Goal: Information Seeking & Learning: Find specific fact

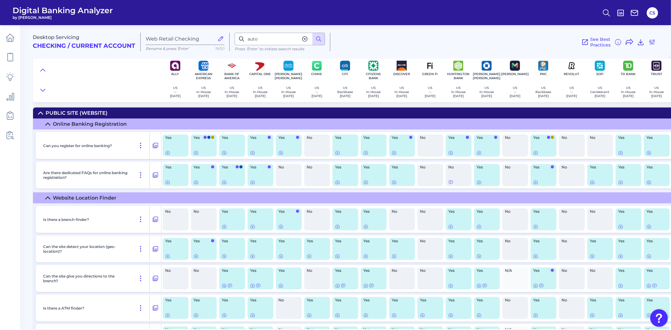
scroll to position [8556, 0]
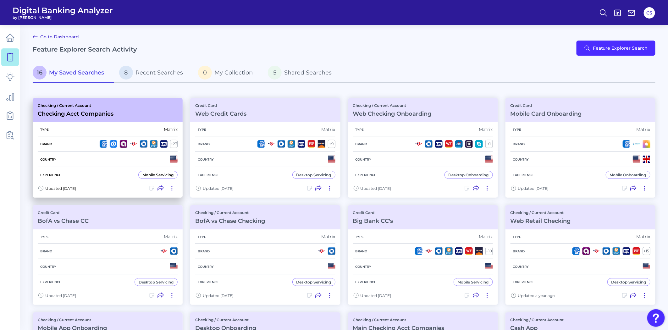
click at [123, 167] on div "Experience Mobile Servicing" at bounding box center [108, 174] width 140 height 15
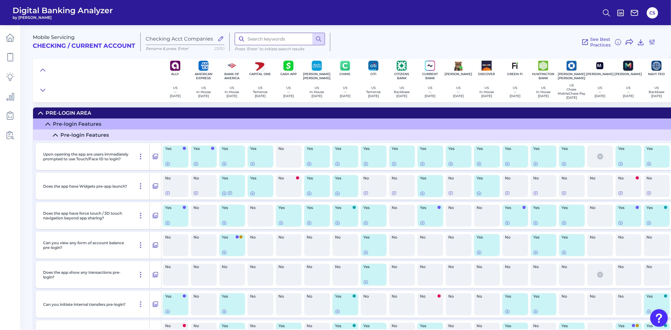
click at [270, 40] on input at bounding box center [280, 39] width 90 height 13
click at [279, 42] on input at bounding box center [280, 39] width 90 height 13
type input "statement"
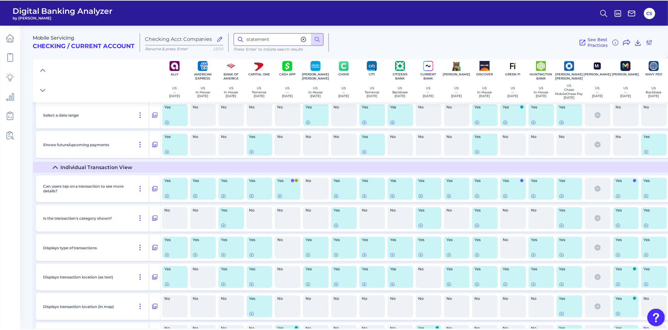
scroll to position [2658, 0]
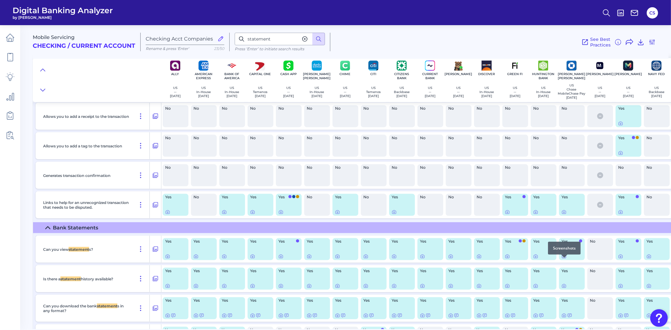
click at [564, 259] on icon at bounding box center [563, 256] width 5 height 5
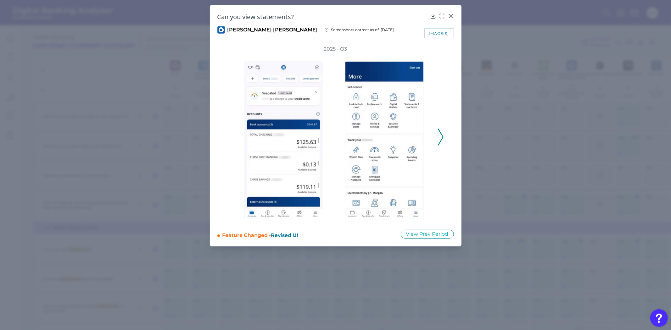
click at [441, 131] on icon at bounding box center [441, 137] width 6 height 17
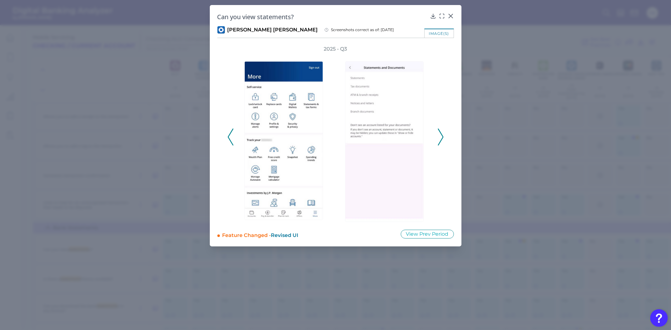
click at [228, 136] on polyline at bounding box center [230, 137] width 5 height 16
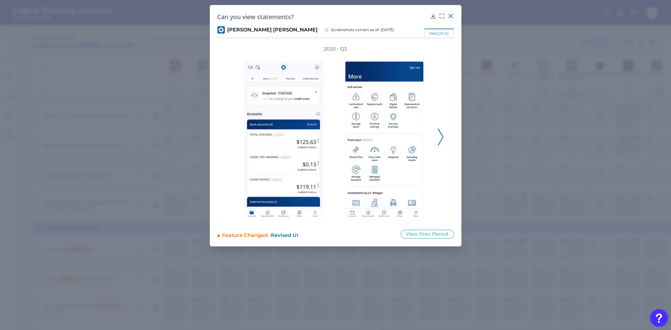
click at [443, 134] on button at bounding box center [440, 137] width 6 height 17
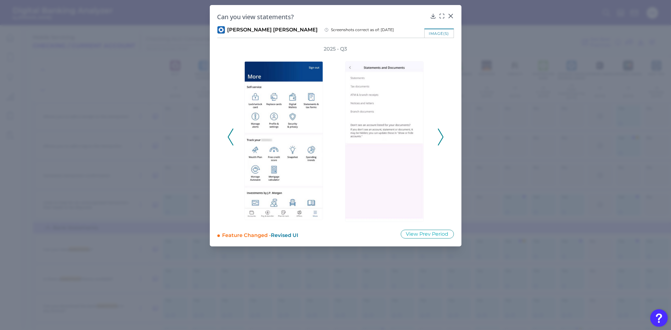
click at [443, 134] on button at bounding box center [440, 137] width 6 height 17
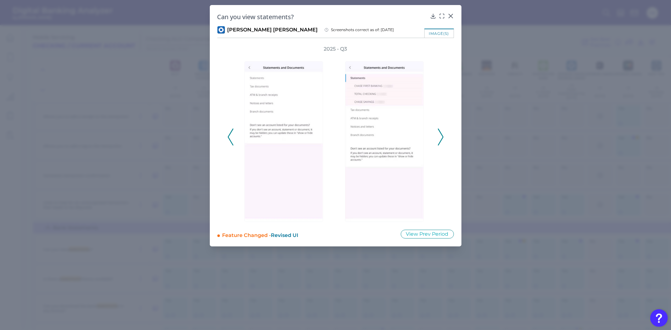
click at [443, 134] on button at bounding box center [440, 137] width 6 height 17
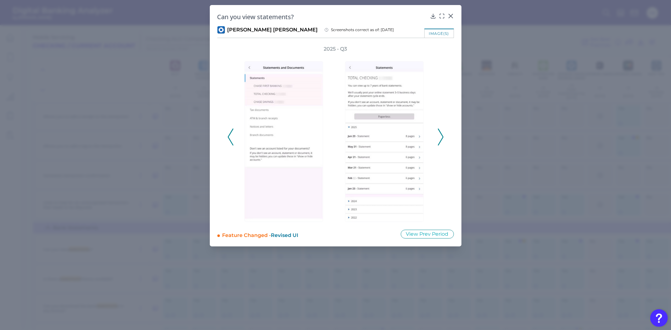
click at [443, 133] on button at bounding box center [440, 137] width 6 height 17
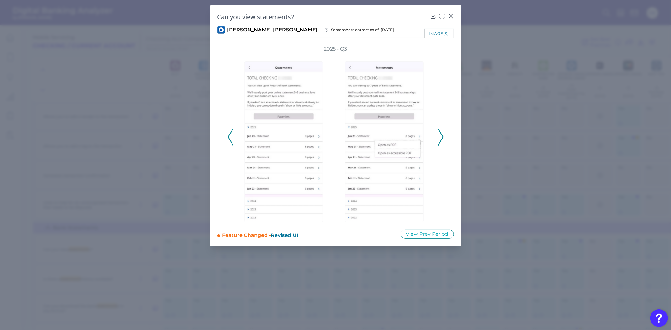
click at [229, 126] on div "2025 - Q3" at bounding box center [335, 134] width 216 height 176
click at [225, 131] on div "2025 - Q3" at bounding box center [335, 134] width 236 height 176
click at [229, 132] on icon at bounding box center [231, 137] width 6 height 17
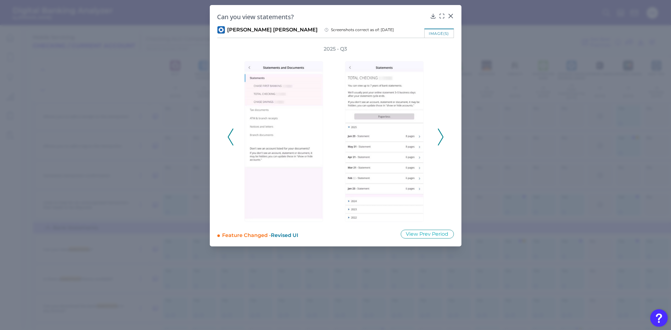
click at [229, 132] on icon at bounding box center [231, 137] width 6 height 17
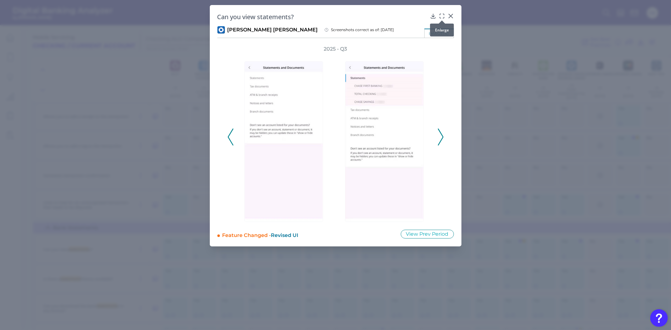
click at [439, 17] on div at bounding box center [442, 20] width 6 height 6
click at [440, 16] on icon at bounding box center [442, 16] width 6 height 6
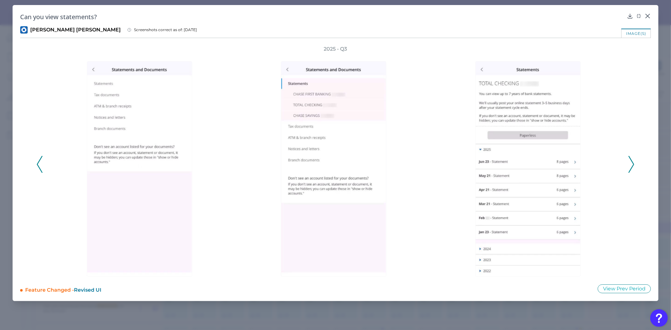
click at [37, 162] on icon at bounding box center [40, 164] width 6 height 17
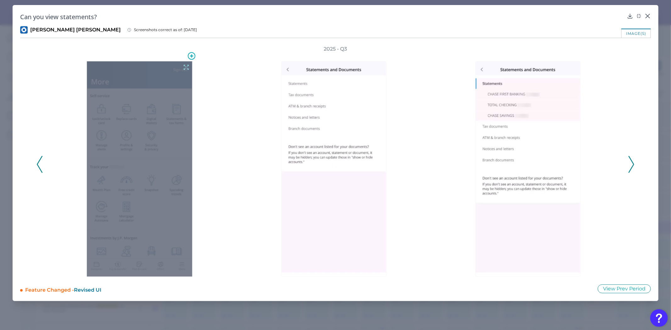
click at [183, 64] on icon at bounding box center [186, 67] width 7 height 7
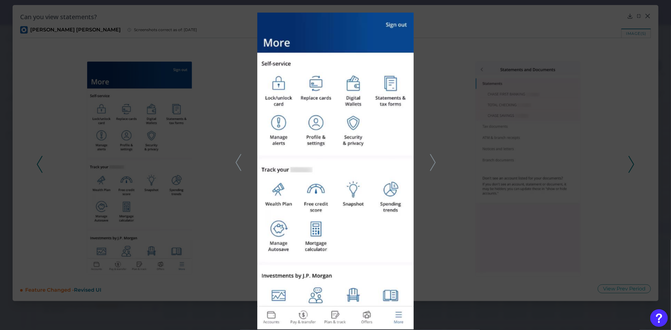
click at [184, 68] on div at bounding box center [335, 165] width 671 height 330
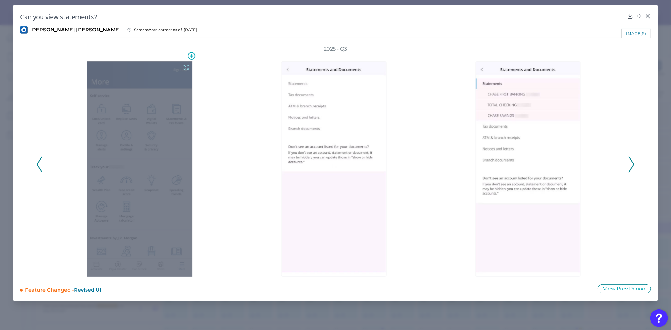
click at [185, 68] on icon at bounding box center [186, 67] width 5 height 5
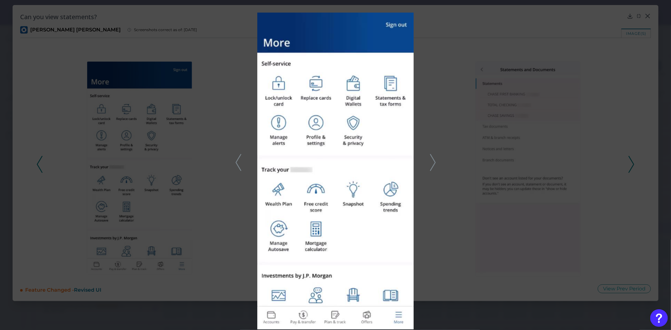
click at [239, 168] on polyline at bounding box center [238, 162] width 5 height 16
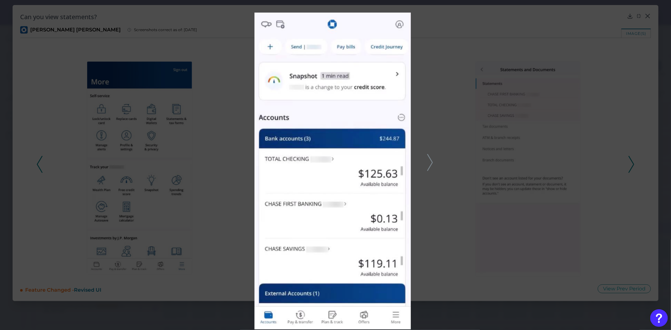
click at [429, 167] on polyline at bounding box center [429, 162] width 5 height 16
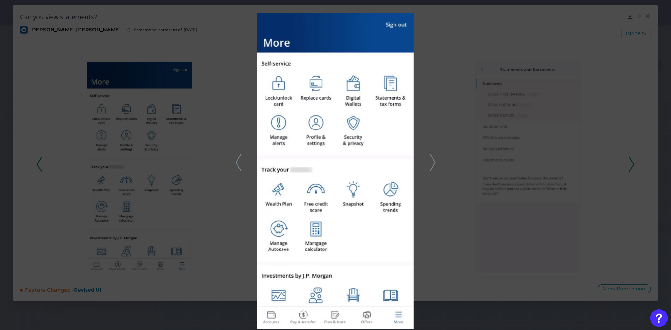
click at [432, 161] on icon at bounding box center [433, 162] width 6 height 17
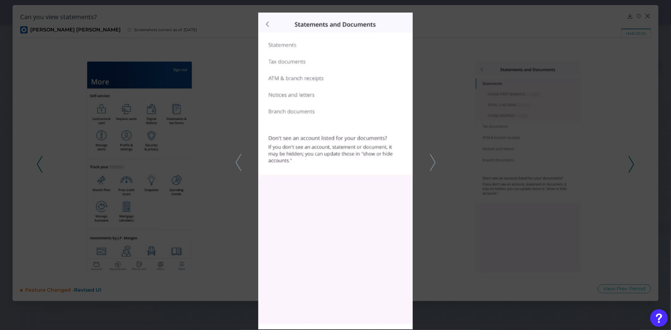
click at [431, 163] on icon at bounding box center [433, 162] width 6 height 17
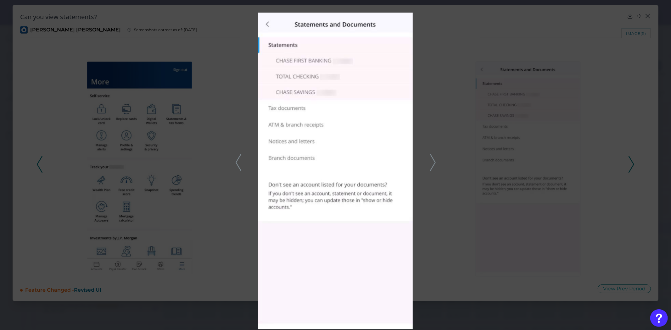
click at [433, 164] on icon at bounding box center [433, 162] width 6 height 17
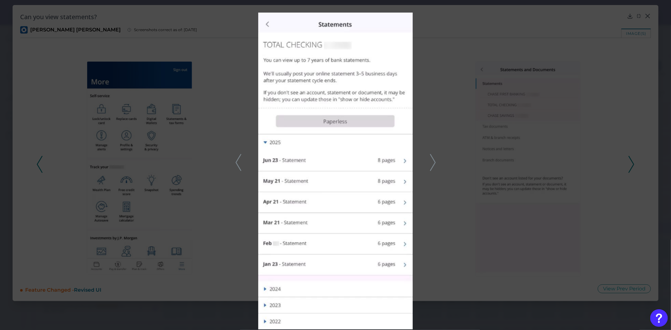
click at [233, 162] on div at bounding box center [335, 165] width 671 height 330
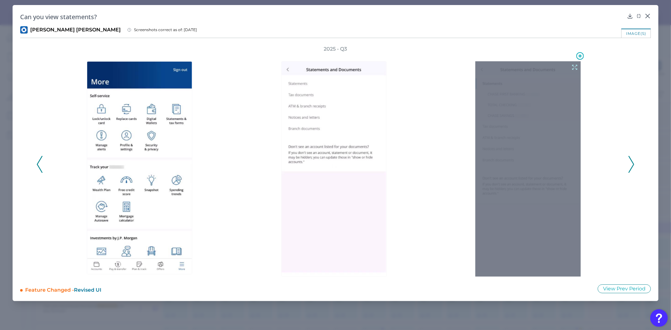
click at [574, 67] on icon at bounding box center [574, 67] width 7 height 7
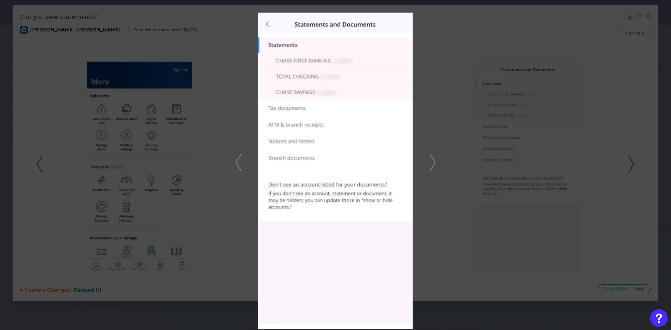
click at [434, 162] on polyline at bounding box center [432, 162] width 5 height 16
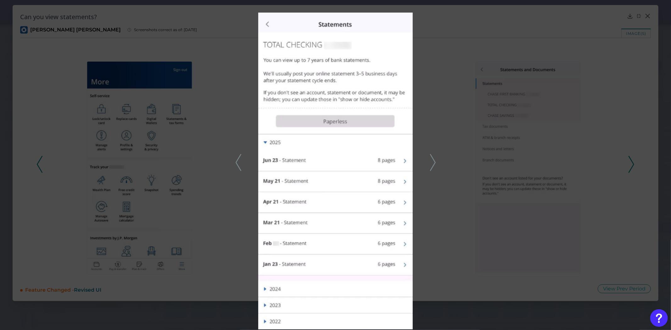
drag, startPoint x: 434, startPoint y: 153, endPoint x: 432, endPoint y: 158, distance: 4.9
click at [433, 155] on div at bounding box center [335, 165] width 671 height 330
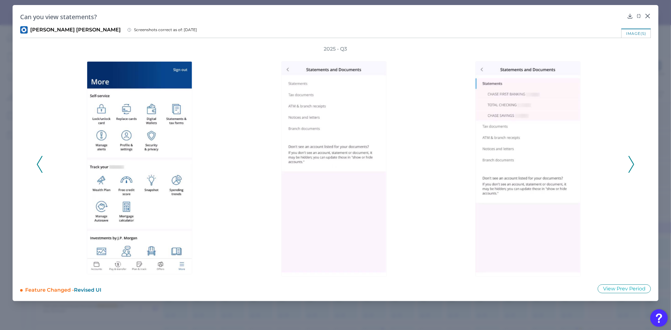
click at [432, 158] on div at bounding box center [529, 165] width 194 height 224
click at [633, 167] on icon at bounding box center [631, 164] width 6 height 17
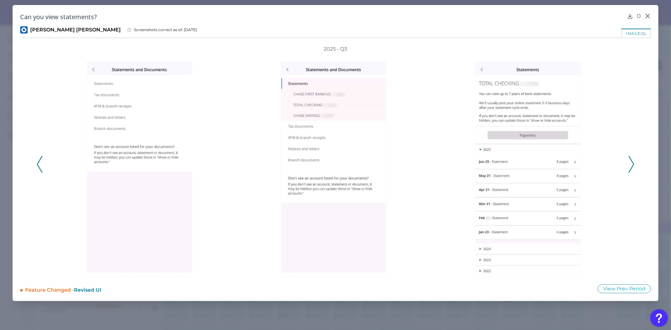
click at [633, 167] on icon at bounding box center [631, 164] width 6 height 17
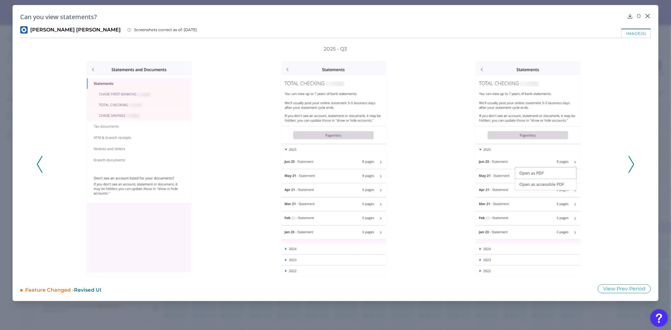
click at [633, 167] on icon at bounding box center [631, 164] width 6 height 17
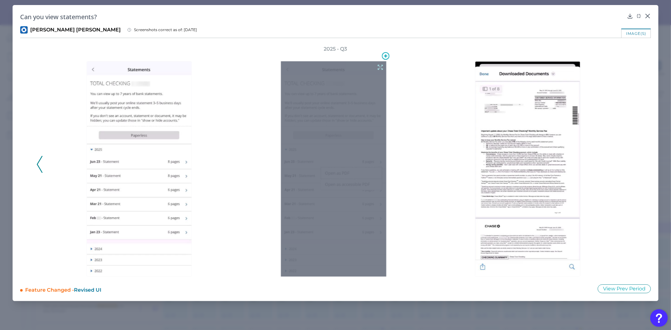
click at [380, 64] on icon at bounding box center [380, 67] width 7 height 7
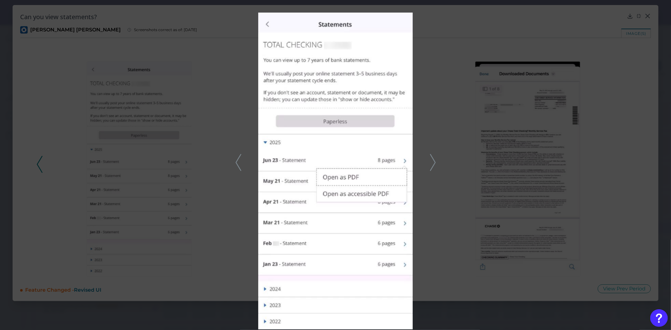
click at [432, 160] on icon at bounding box center [433, 162] width 6 height 17
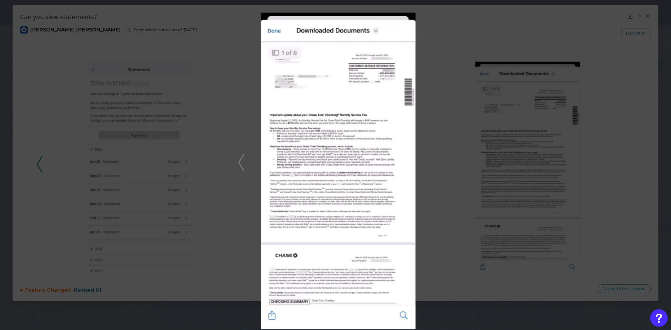
click at [173, 128] on div at bounding box center [335, 165] width 671 height 330
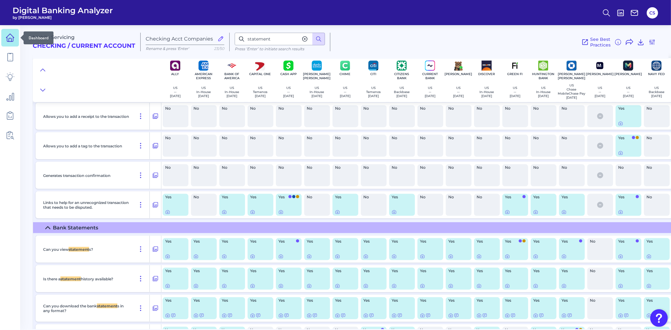
click at [11, 37] on icon at bounding box center [10, 37] width 9 height 9
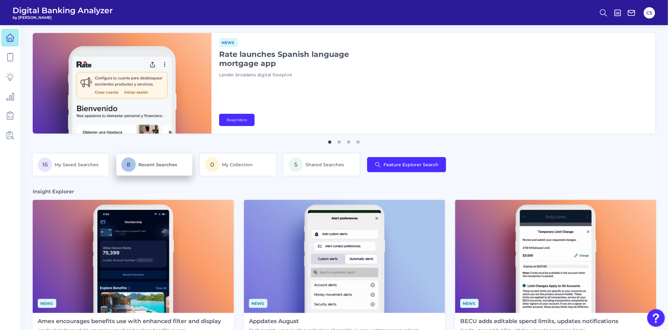
click at [150, 165] on span "Recent Searches" at bounding box center [157, 165] width 39 height 6
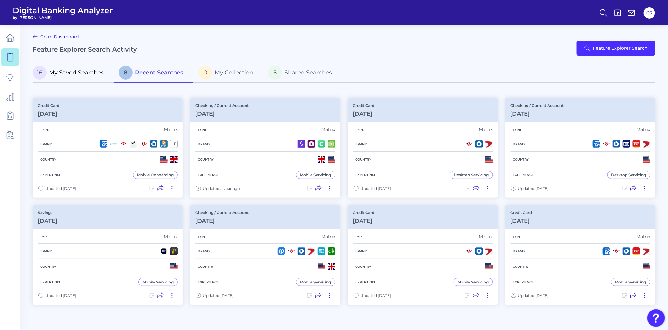
click at [75, 68] on p "16 My Saved Searches" at bounding box center [68, 73] width 71 height 14
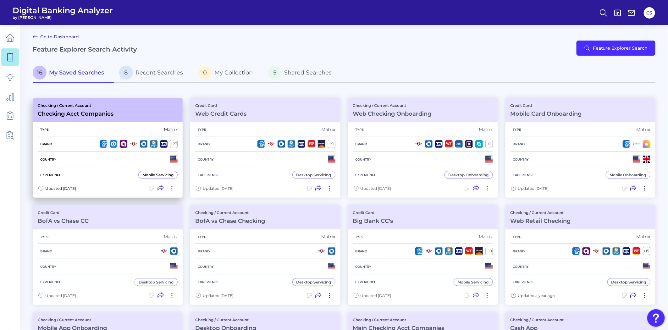
click at [91, 148] on div "Brand + 23" at bounding box center [108, 143] width 140 height 15
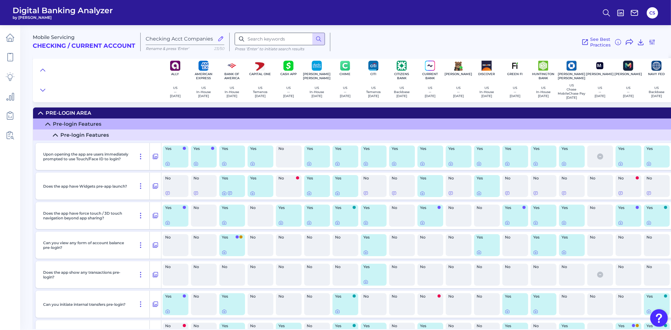
click at [260, 46] on div "Press ‘Enter’ to initiate search results" at bounding box center [280, 42] width 101 height 19
click at [262, 42] on input at bounding box center [280, 39] width 90 height 13
type input "statement"
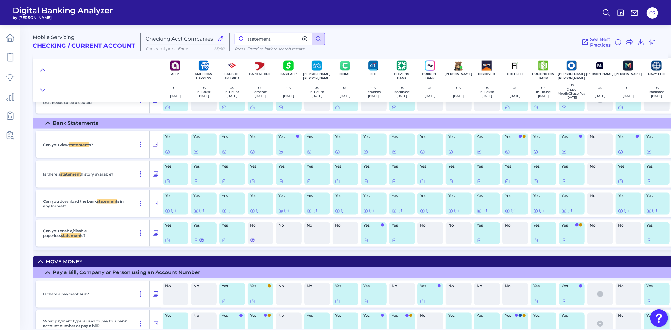
scroll to position [2728, 0]
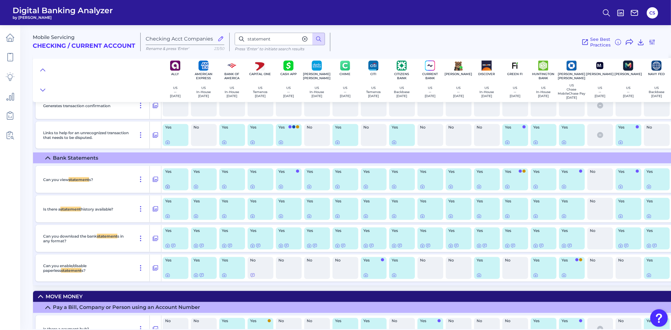
click at [168, 188] on icon at bounding box center [167, 186] width 1 height 1
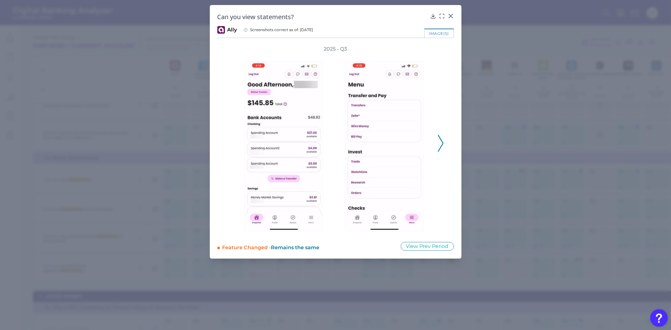
click at [440, 139] on polyline at bounding box center [440, 143] width 5 height 16
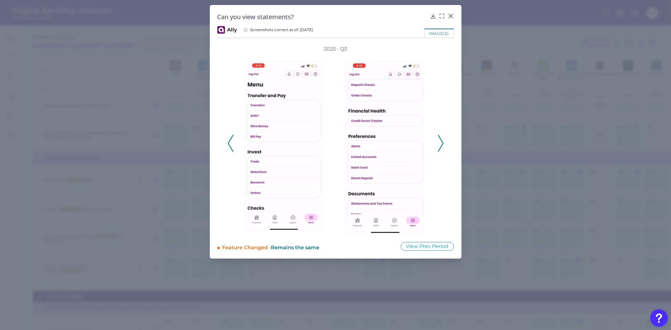
click at [440, 139] on polyline at bounding box center [440, 143] width 5 height 16
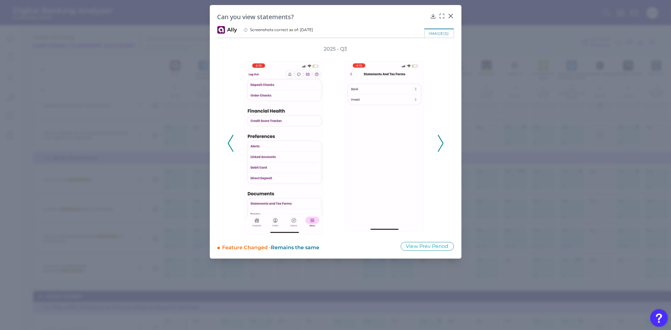
click at [440, 139] on polyline at bounding box center [440, 143] width 5 height 16
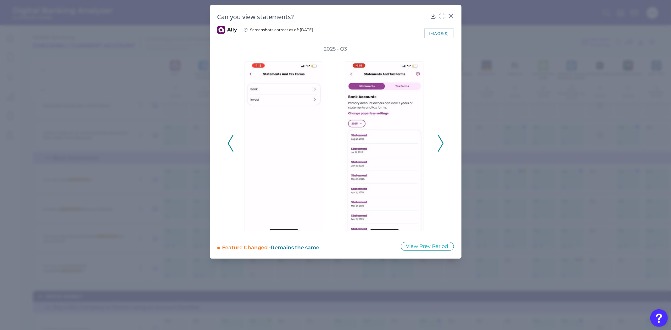
click at [440, 139] on polyline at bounding box center [440, 143] width 5 height 16
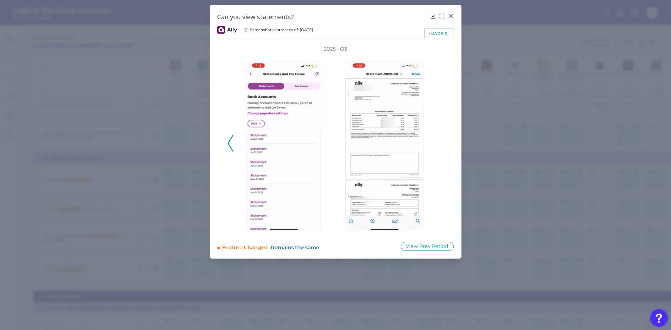
click at [440, 139] on div "2025 - Q3" at bounding box center [335, 140] width 216 height 189
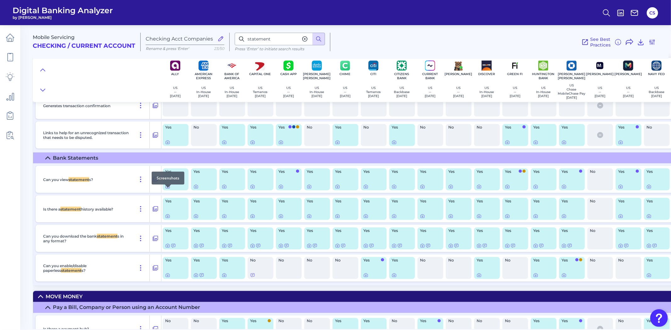
click at [168, 189] on icon at bounding box center [167, 186] width 5 height 5
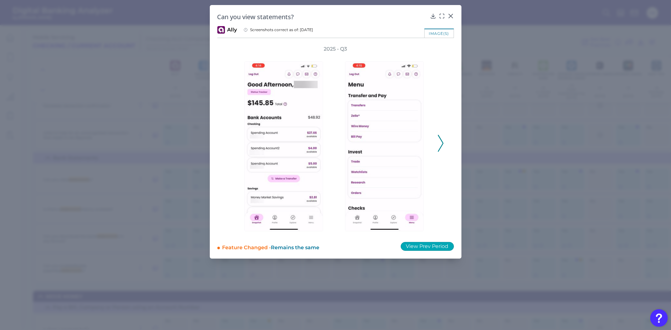
click at [438, 244] on button "View Prev Period" at bounding box center [427, 246] width 53 height 9
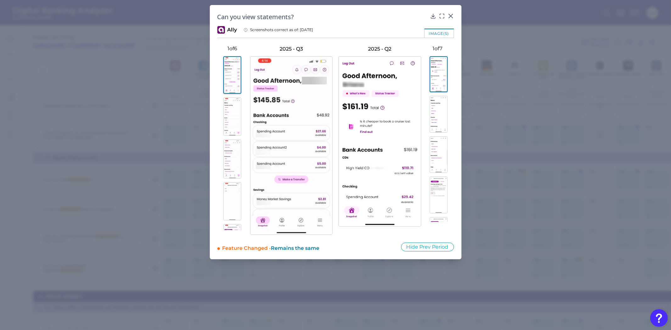
scroll to position [74, 0]
click at [231, 211] on img at bounding box center [232, 211] width 18 height 38
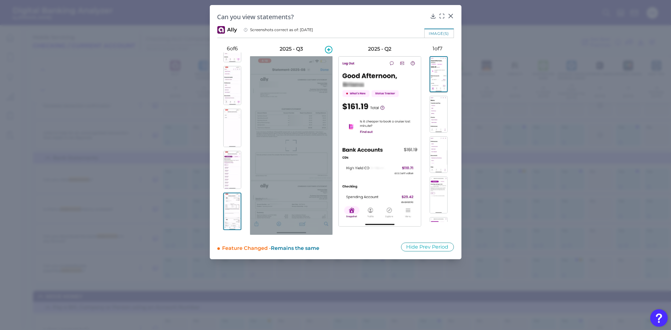
click at [300, 139] on div at bounding box center [291, 145] width 82 height 179
click at [293, 148] on icon at bounding box center [291, 145] width 11 height 11
